Goal: Navigation & Orientation: Find specific page/section

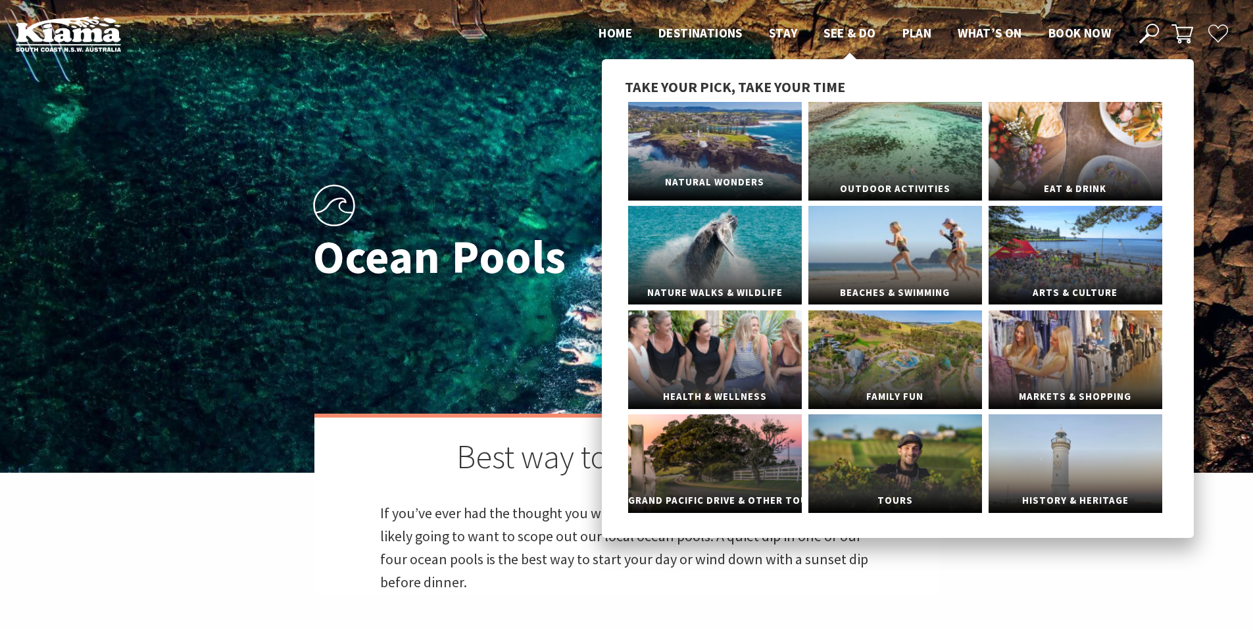
click at [758, 161] on link "Natural Wonders" at bounding box center [715, 151] width 174 height 99
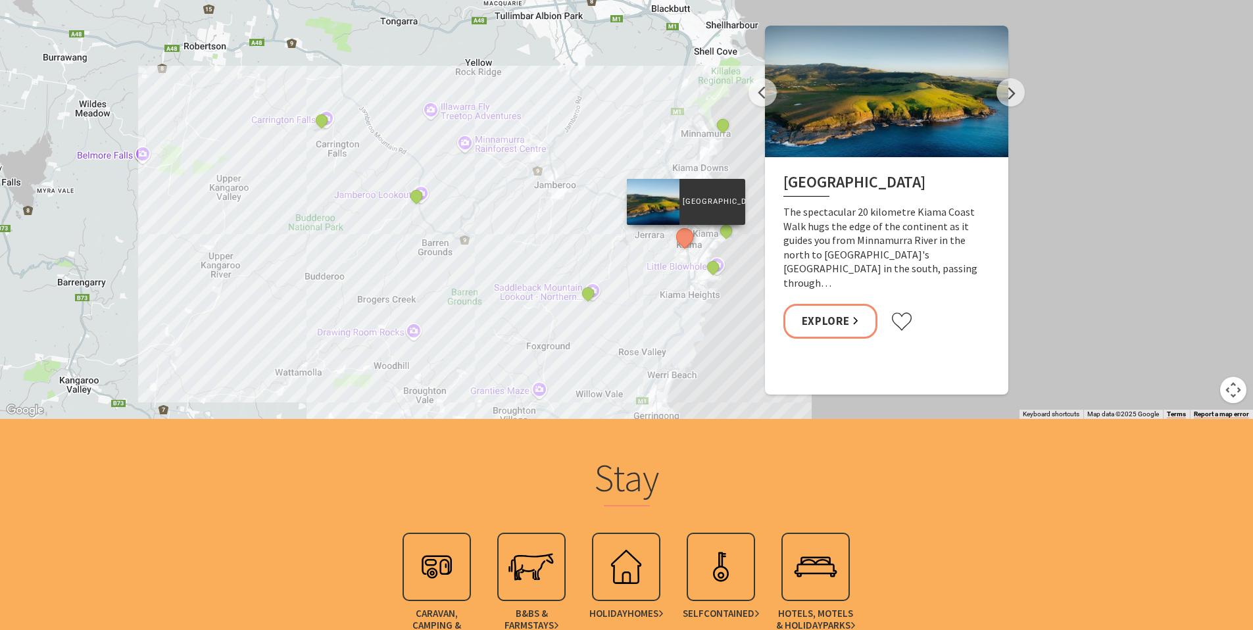
scroll to position [2456, 0]
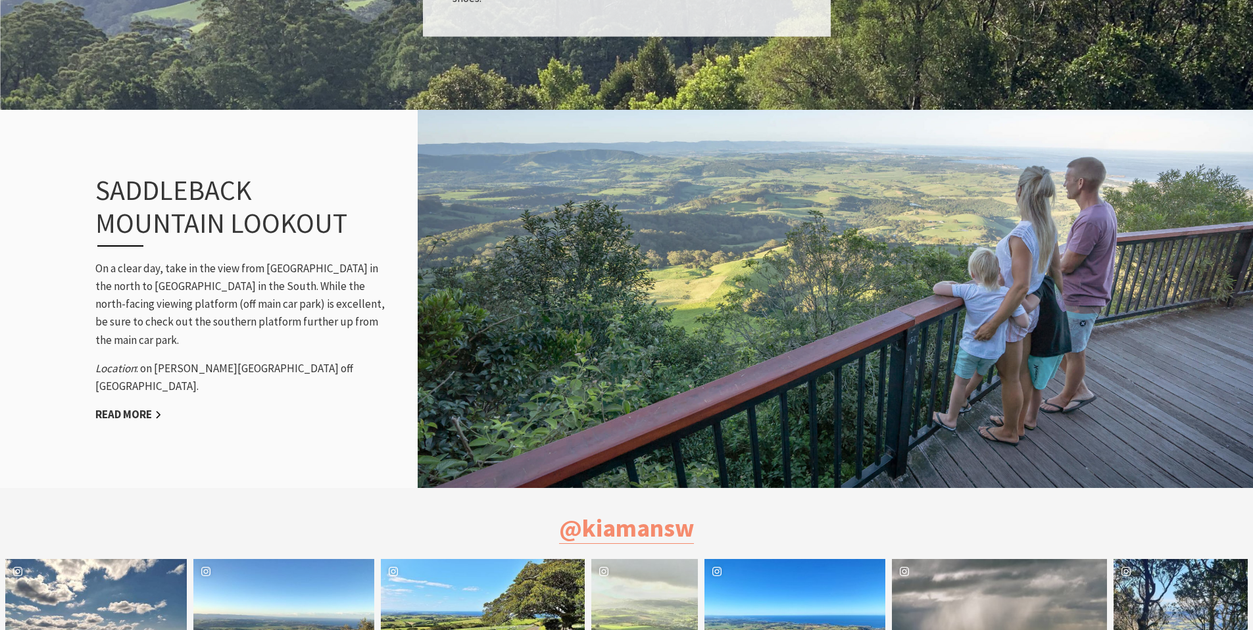
scroll to position [1165, 0]
